Goal: Information Seeking & Learning: Check status

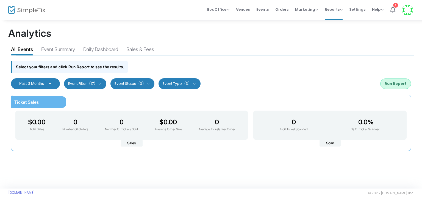
click at [86, 81] on button "Event Filter (17)" at bounding box center [85, 83] width 42 height 11
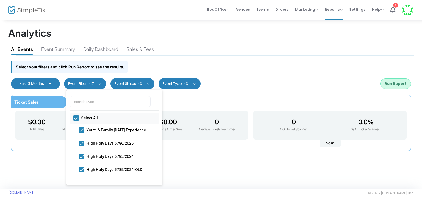
click at [88, 118] on span "Select All" at bounding box center [115, 118] width 69 height 7
click at [76, 121] on input "Select All" at bounding box center [76, 121] width 0 height 0
checkbox input "false"
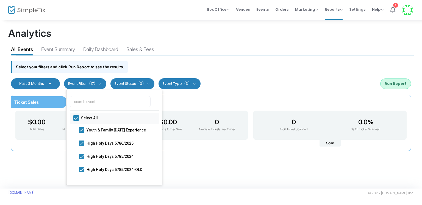
checkbox input "false"
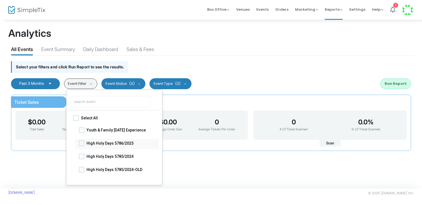
click at [89, 142] on span "High Holy Days 5786/2025" at bounding box center [121, 143] width 69 height 7
click at [82, 146] on input "High Holy Days 5786/2025" at bounding box center [81, 146] width 0 height 0
checkbox input "true"
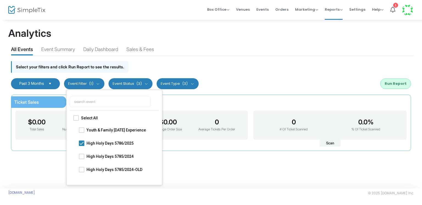
click at [221, 59] on div "Select your filters and click Run Report to see the results." at bounding box center [210, 66] width 405 height 20
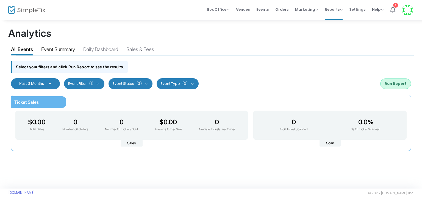
click at [59, 51] on div "Event Summary" at bounding box center [58, 51] width 34 height 10
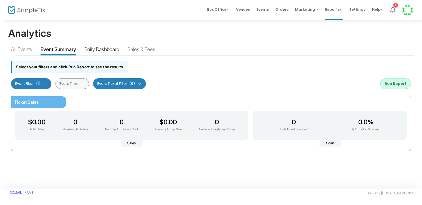
click at [109, 46] on div "Daily Dashboard" at bounding box center [101, 51] width 35 height 10
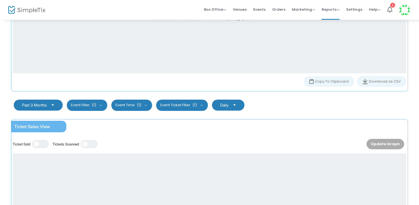
scroll to position [225, 0]
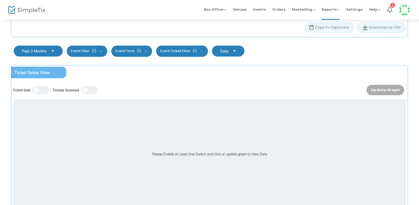
click at [104, 49] on button "Event Filter (1)" at bounding box center [87, 51] width 40 height 11
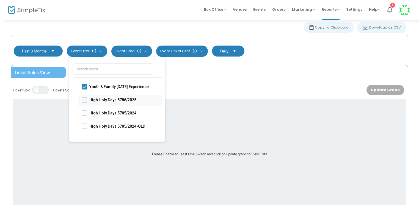
click at [93, 97] on span "High Holy Days 5786/2025" at bounding box center [123, 100] width 69 height 7
click at [84, 103] on input "High Holy Days 5786/2025" at bounding box center [84, 103] width 0 height 0
checkbox input "true"
checkbox input "false"
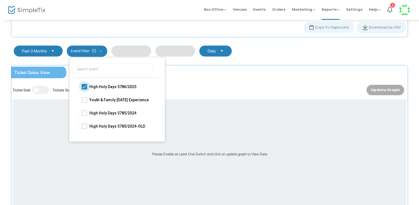
checkbox input "true"
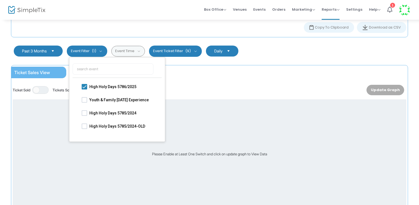
click at [93, 97] on span "Youth & Family [DATE] Experience" at bounding box center [123, 100] width 69 height 7
click at [84, 103] on input "Youth & Family [DATE] Experience" at bounding box center [84, 103] width 0 height 0
checkbox input "true"
checkbox input "false"
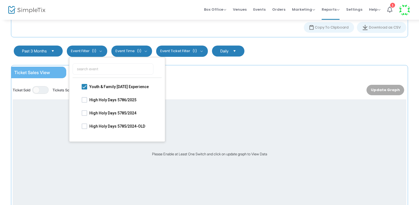
click at [203, 50] on button "Event Ticket Filter (1)" at bounding box center [182, 51] width 52 height 11
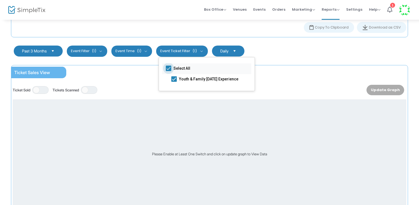
click at [185, 66] on span "Select All" at bounding box center [207, 68] width 69 height 7
click at [168, 71] on input "Select All" at bounding box center [168, 71] width 0 height 0
checkbox input "false"
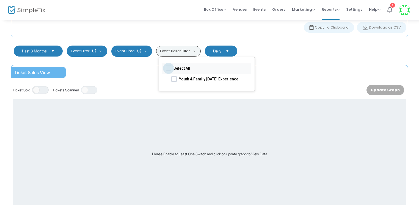
click at [185, 66] on span "Select All" at bounding box center [207, 68] width 69 height 7
click at [168, 71] on input "Select All" at bounding box center [168, 71] width 0 height 0
checkbox input "true"
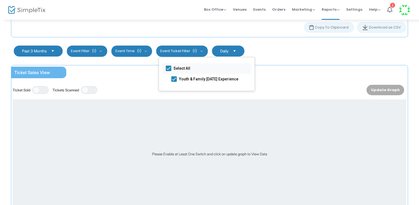
click at [185, 66] on span "Select All" at bounding box center [207, 68] width 69 height 7
click at [168, 71] on input "Select All" at bounding box center [168, 71] width 0 height 0
checkbox input "false"
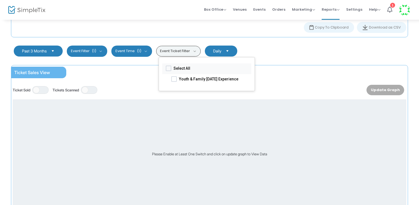
click at [184, 65] on span "Select All" at bounding box center [207, 68] width 69 height 7
click at [168, 71] on input "Select All" at bounding box center [168, 71] width 0 height 0
checkbox input "true"
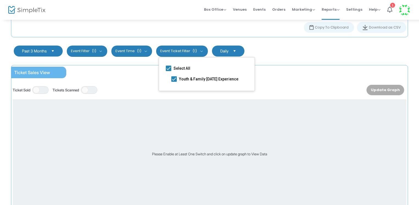
click at [49, 46] on kendo-dropdownlist "Past 3 Months" at bounding box center [38, 51] width 49 height 11
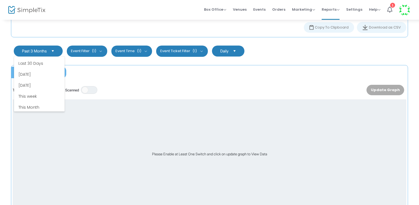
scroll to position [6, 0]
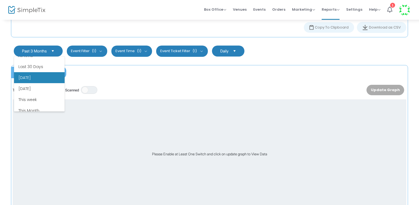
click at [56, 74] on li "Today" at bounding box center [39, 77] width 51 height 11
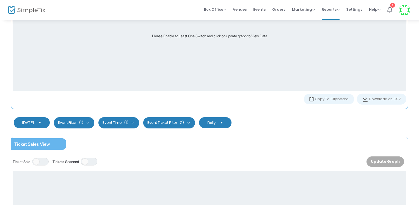
scroll to position [153, 0]
click at [200, 123] on kendo-dropdownlist "Daily" at bounding box center [215, 123] width 32 height 11
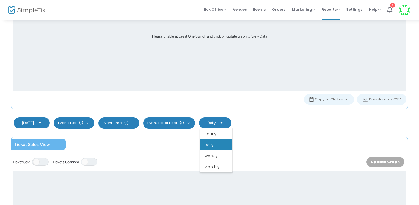
click at [179, 125] on button "Event Ticket Filter (1)" at bounding box center [169, 123] width 52 height 11
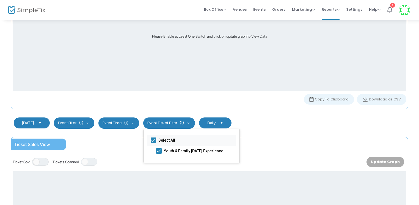
click at [170, 140] on span "Select All" at bounding box center [192, 140] width 69 height 7
click at [153, 143] on input "Select All" at bounding box center [153, 143] width 0 height 0
checkbox input "false"
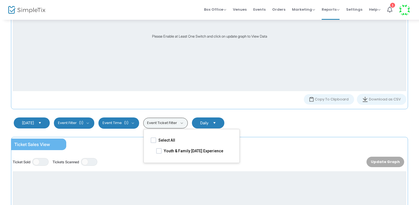
click at [132, 133] on form "Today Cancel Apply Event Filter (1) Youth & Family Yom Kippur Experience High H…" at bounding box center [209, 123] width 402 height 22
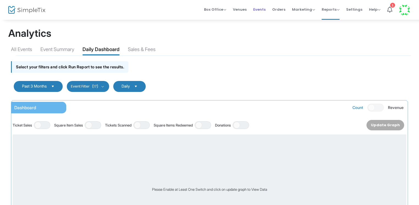
click at [264, 10] on span "Events" at bounding box center [259, 9] width 12 height 14
